Goal: Information Seeking & Learning: Learn about a topic

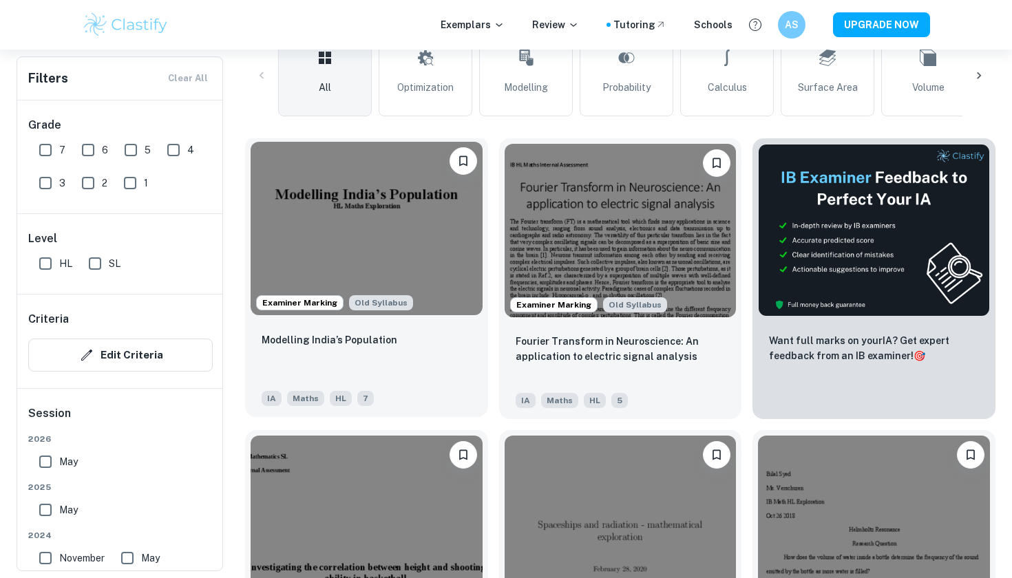
scroll to position [350, 0]
click at [323, 339] on p "Modelling India’s Population" at bounding box center [330, 339] width 136 height 15
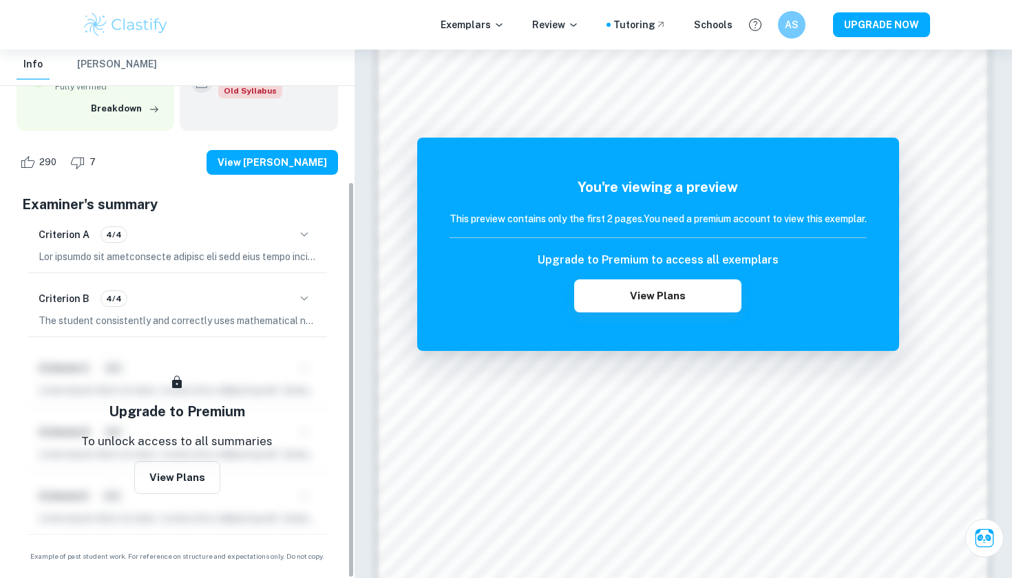
scroll to position [176, 0]
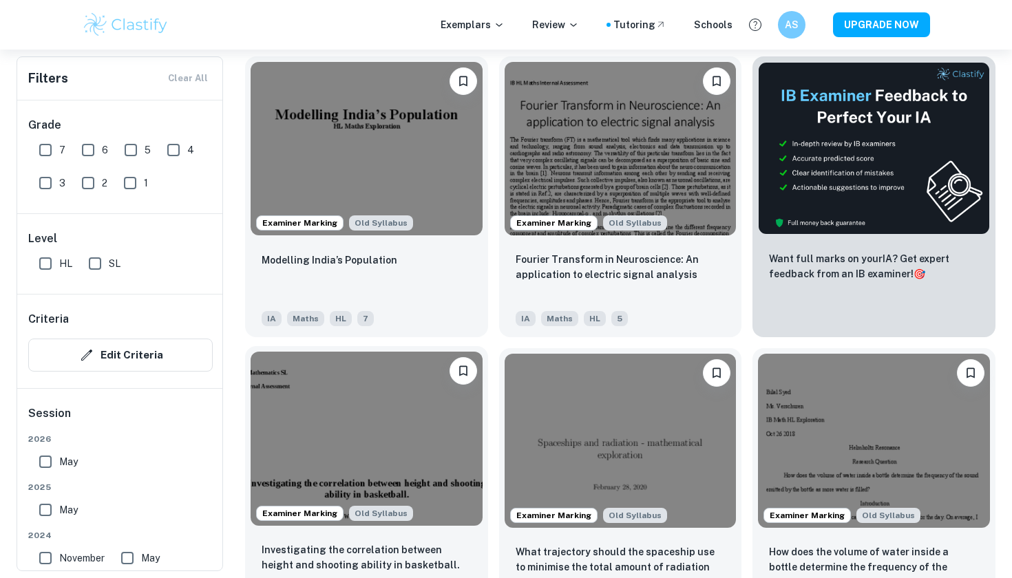
scroll to position [438, 0]
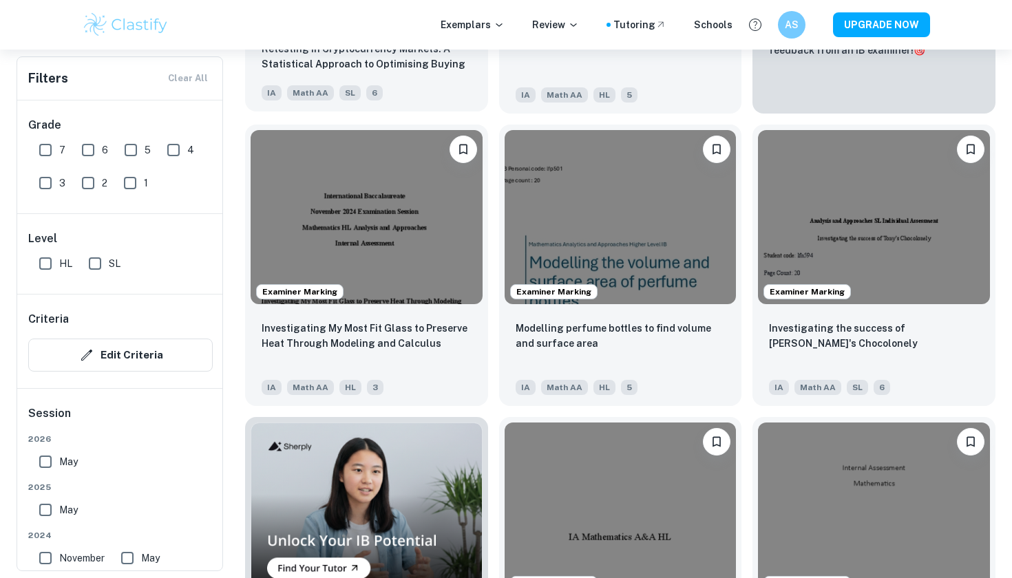
scroll to position [655, 0]
click at [45, 148] on input "7" at bounding box center [46, 150] width 28 height 28
checkbox input "true"
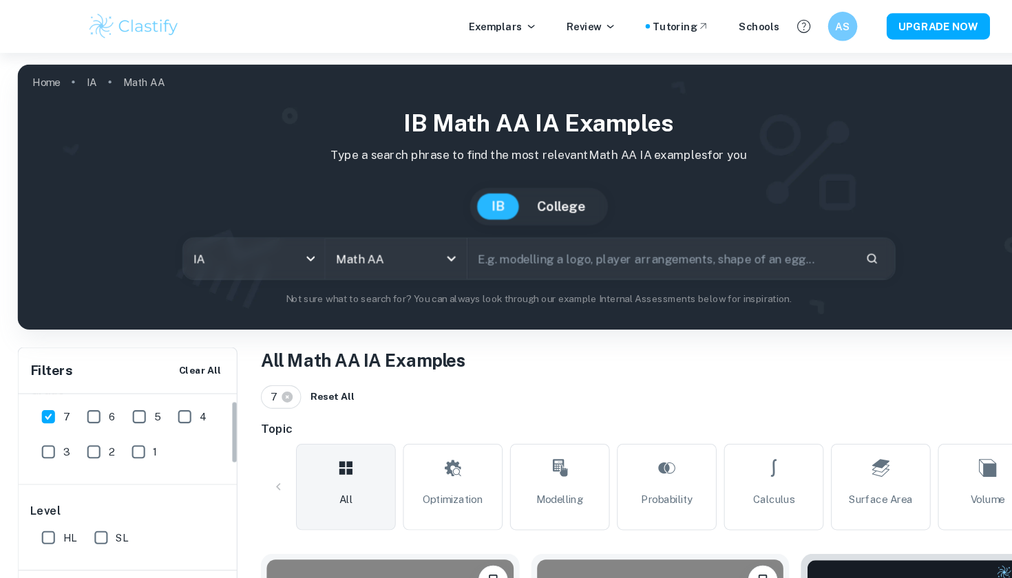
scroll to position [30, 0]
click at [95, 499] on input "SL" at bounding box center [95, 503] width 28 height 28
checkbox input "true"
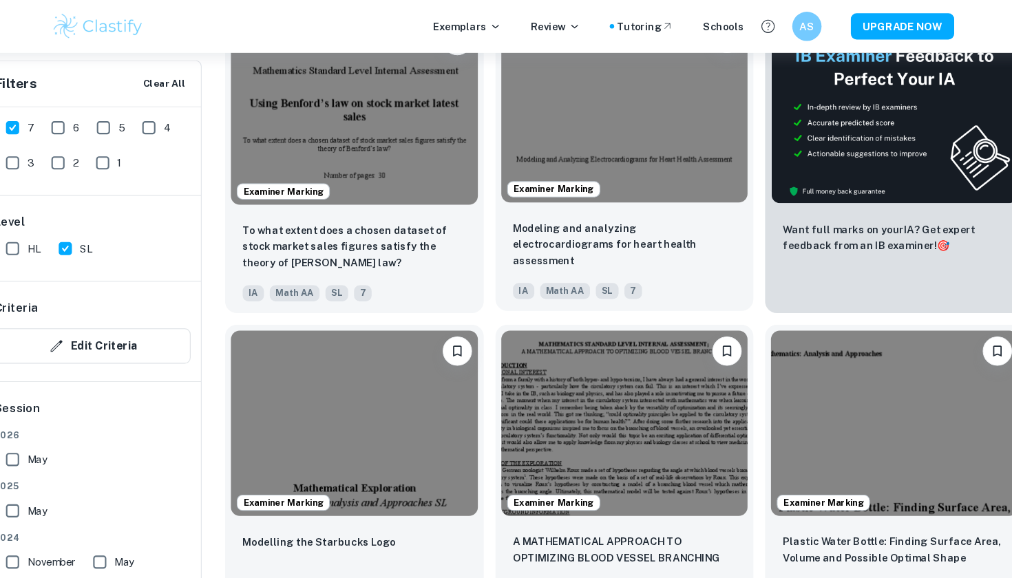
scroll to position [501, 0]
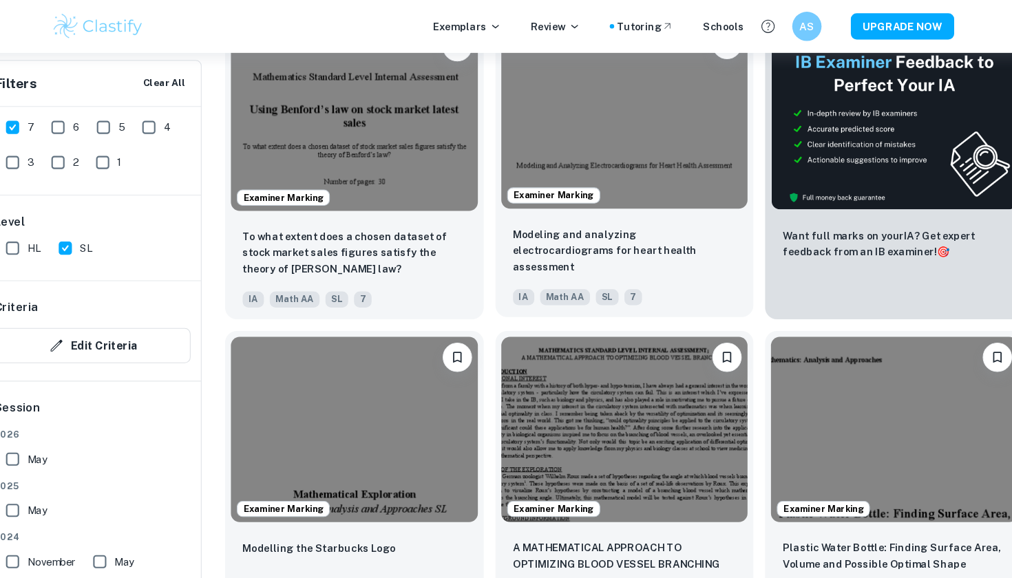
click at [541, 151] on img at bounding box center [621, 109] width 232 height 173
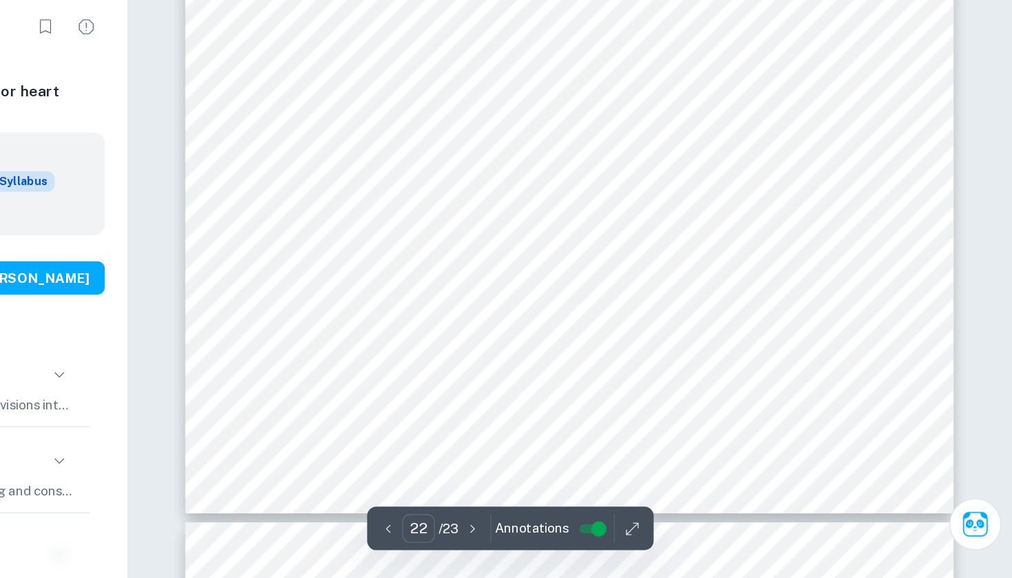
scroll to position [17888, 0]
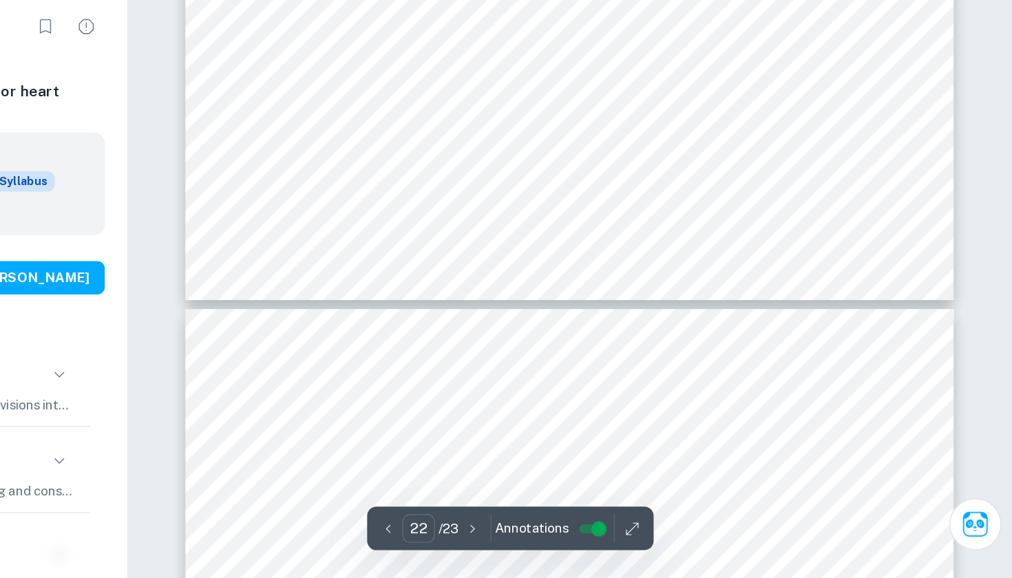
type input "23"
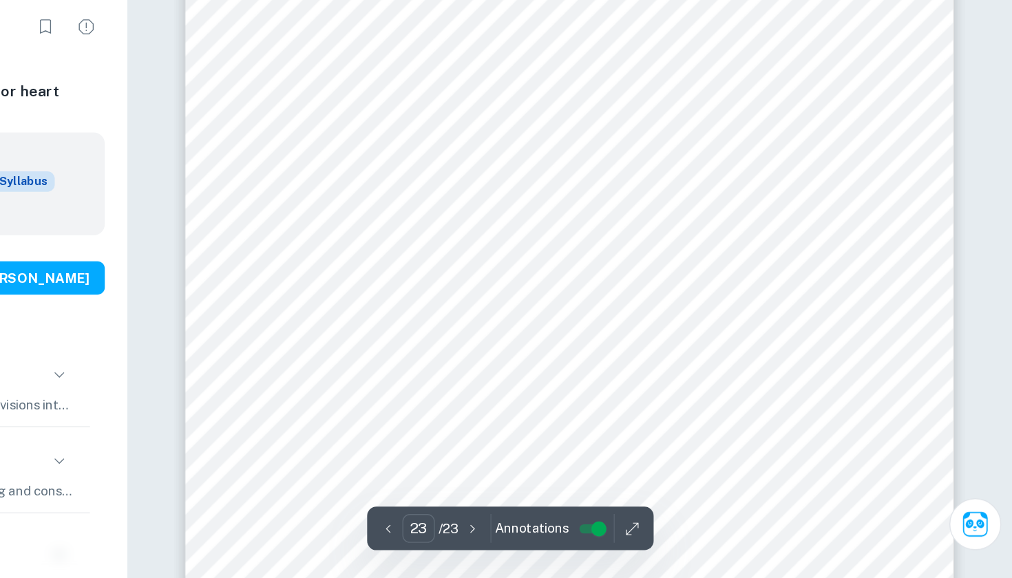
scroll to position [18386, 0]
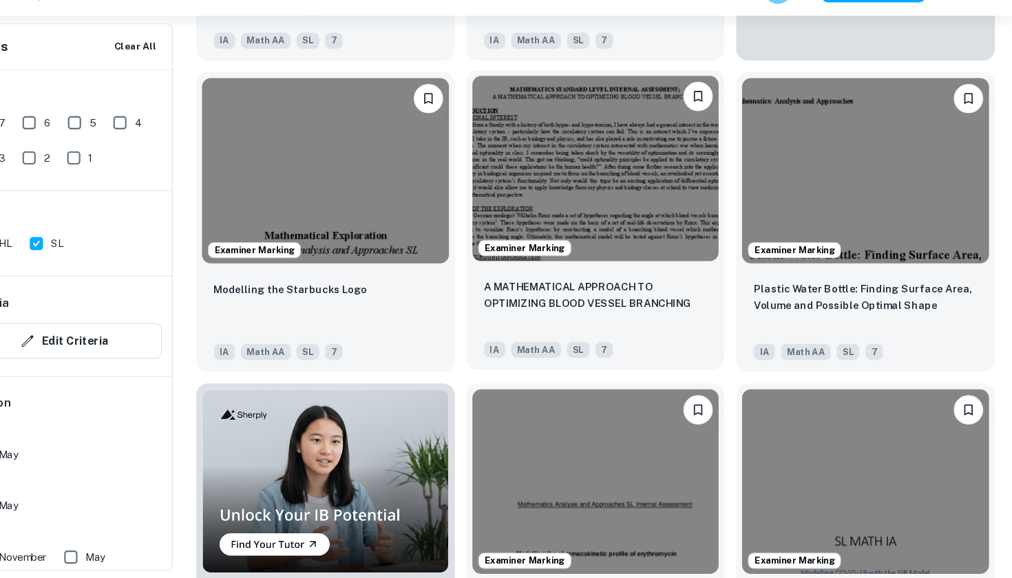
scroll to position [739, 0]
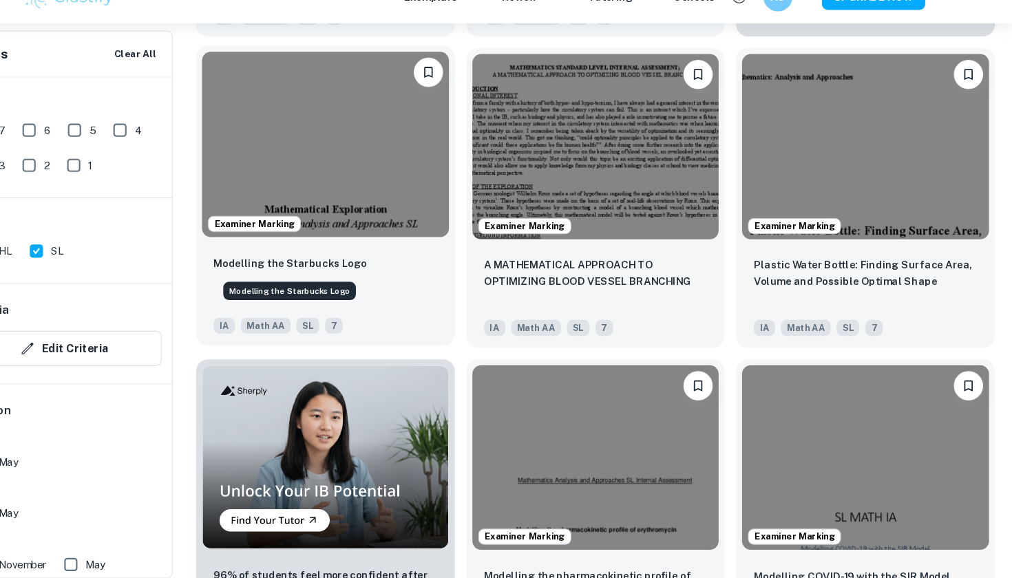
click at [331, 268] on p "Modelling the Starbucks Logo" at bounding box center [334, 275] width 144 height 15
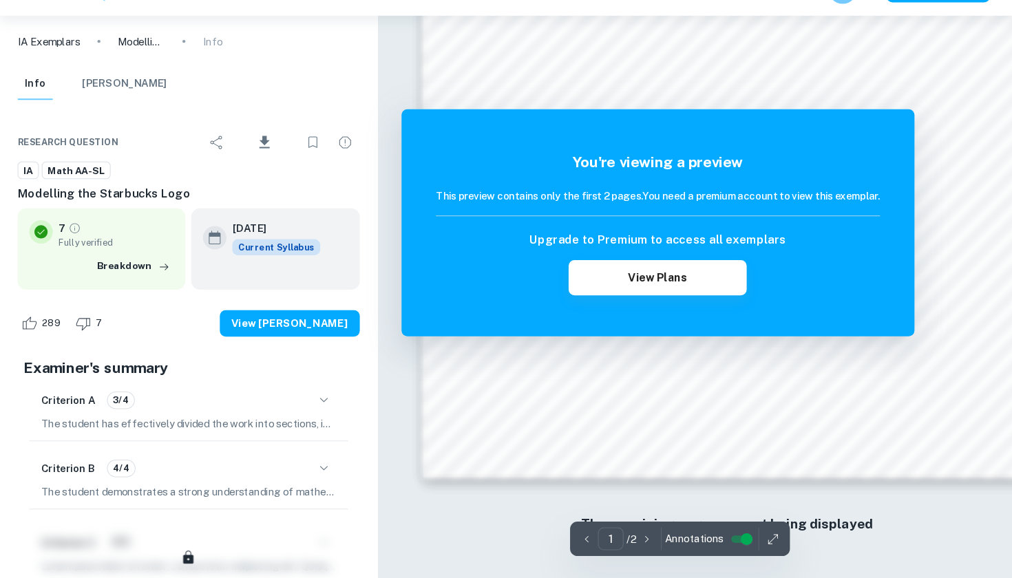
scroll to position [1200, 0]
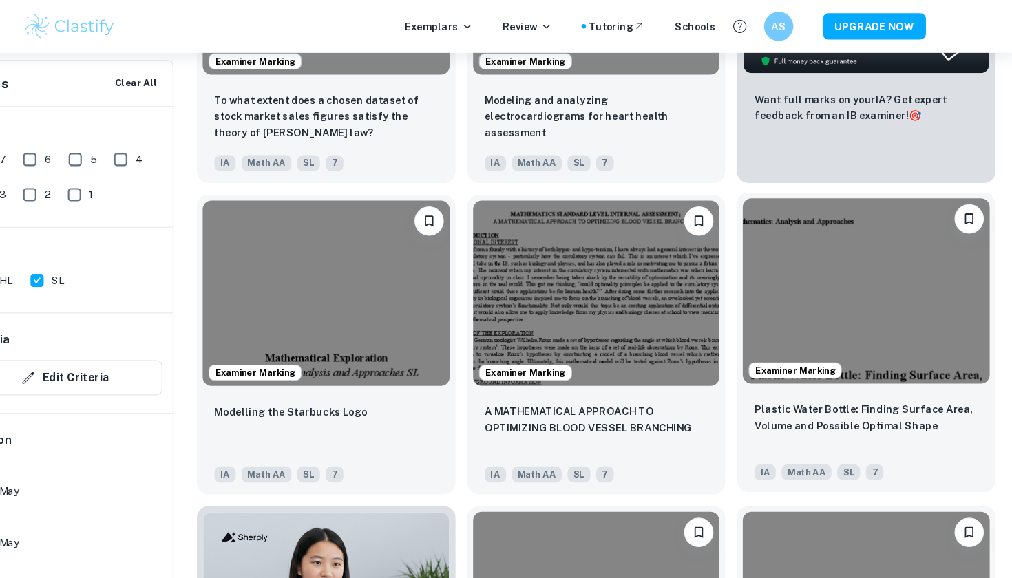
scroll to position [628, 0]
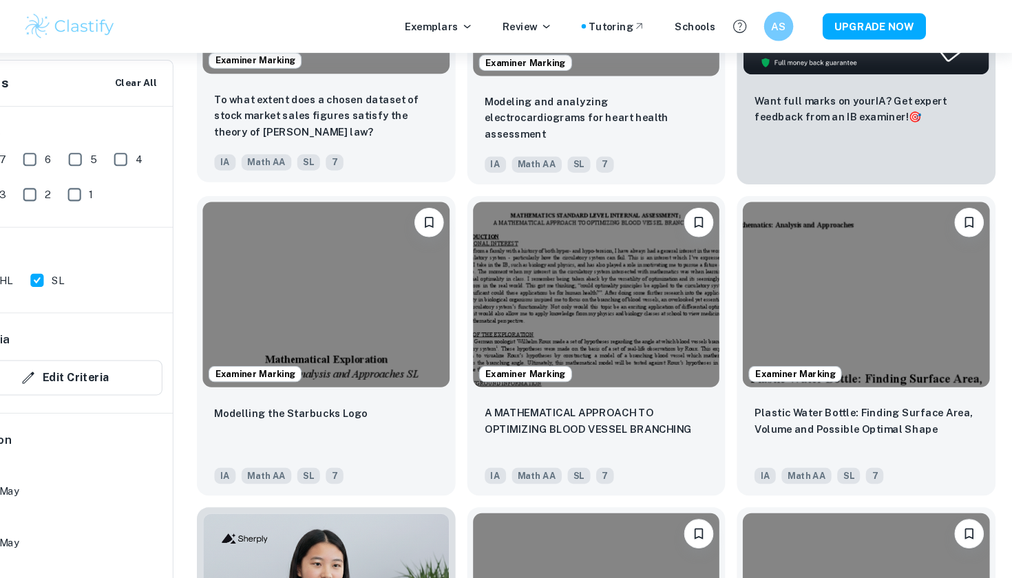
click at [339, 96] on p "To what extent does a chosen dataset of stock market sales figures satisfy the …" at bounding box center [367, 108] width 210 height 45
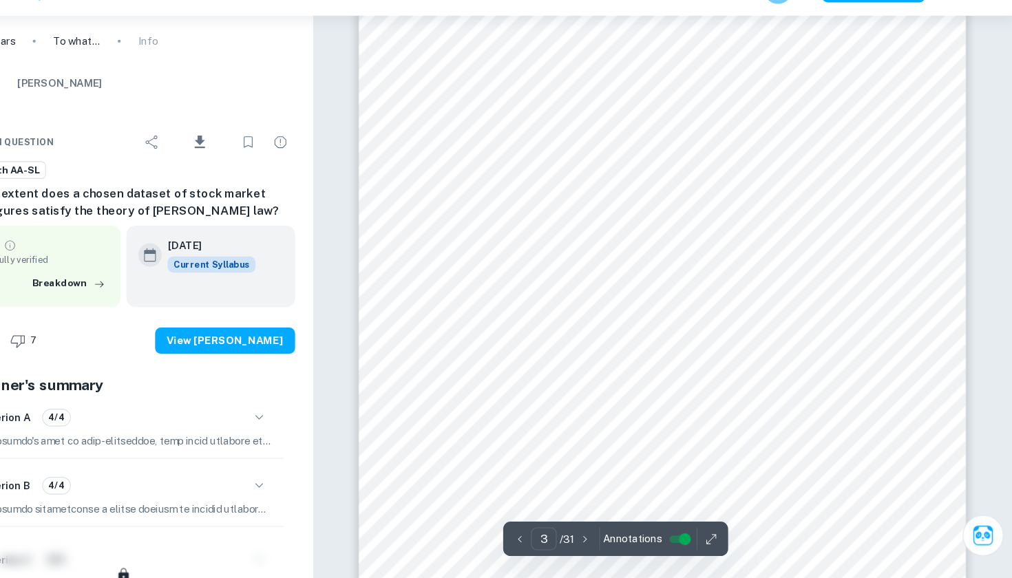
scroll to position [1902, 0]
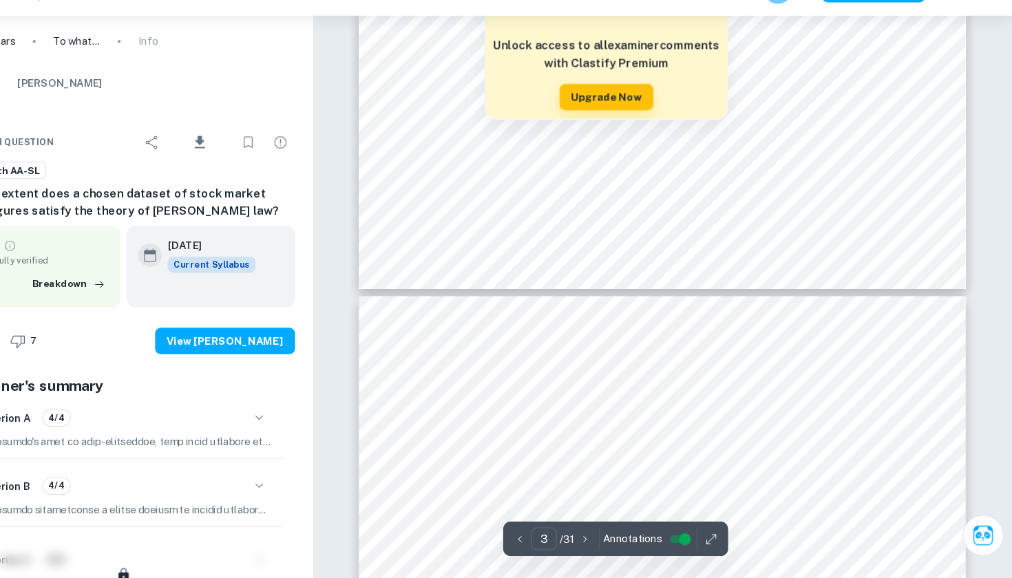
type input "4"
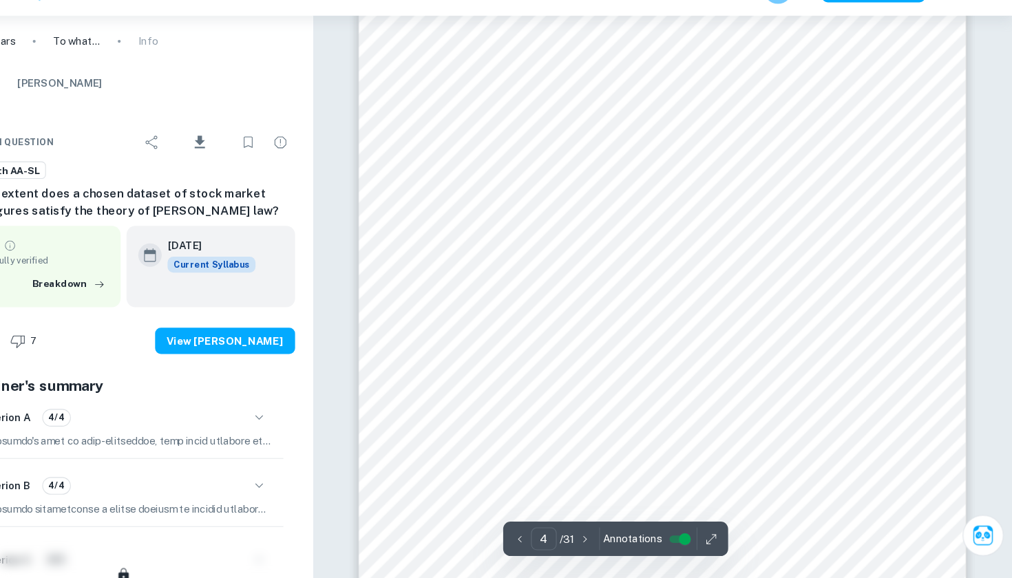
scroll to position [2768, 0]
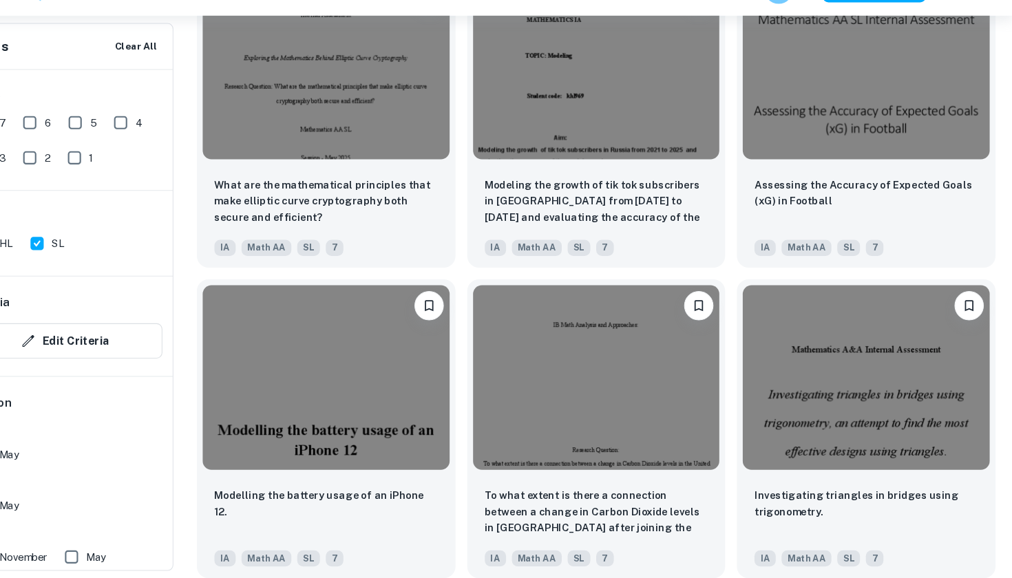
scroll to position [3145, 0]
